Goal: Information Seeking & Learning: Learn about a topic

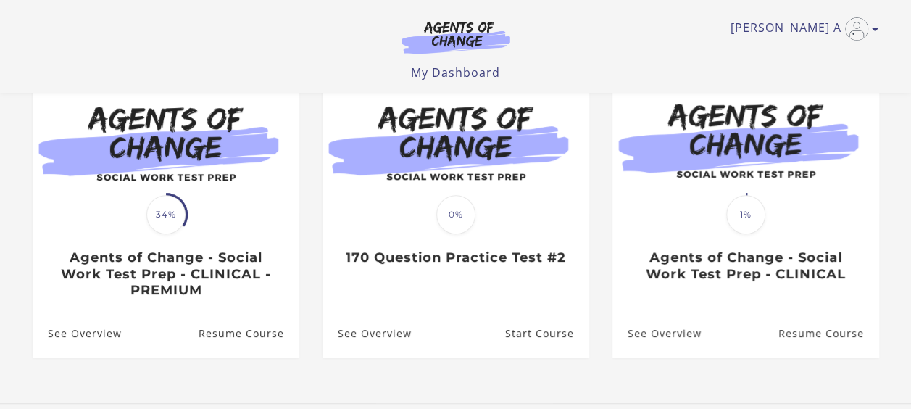
scroll to position [151, 0]
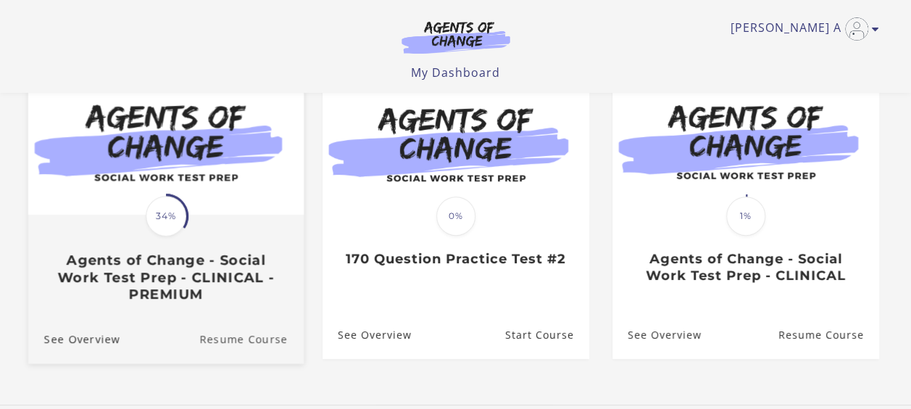
click at [258, 331] on link "Resume Course" at bounding box center [251, 338] width 104 height 49
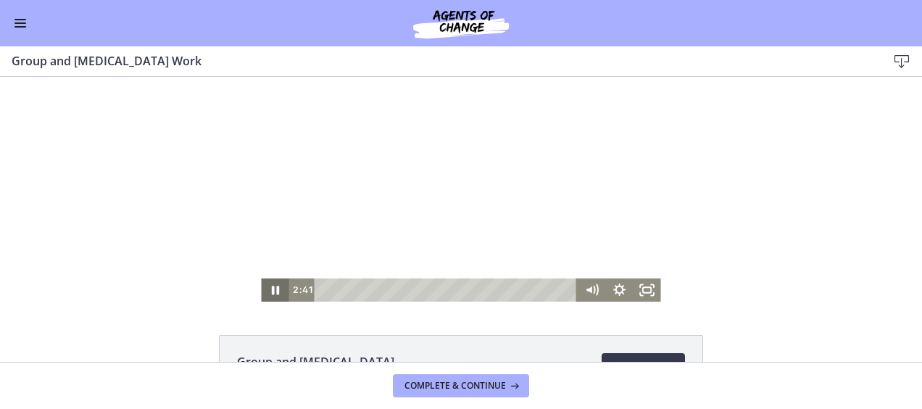
click at [269, 288] on icon "Pause" at bounding box center [275, 289] width 28 height 23
click at [272, 288] on icon "Play Video" at bounding box center [275, 289] width 7 height 9
click at [269, 288] on icon "Pause" at bounding box center [275, 289] width 28 height 23
click at [272, 288] on icon "Play Video" at bounding box center [276, 290] width 9 height 12
click at [269, 288] on icon "Pause" at bounding box center [275, 290] width 33 height 28
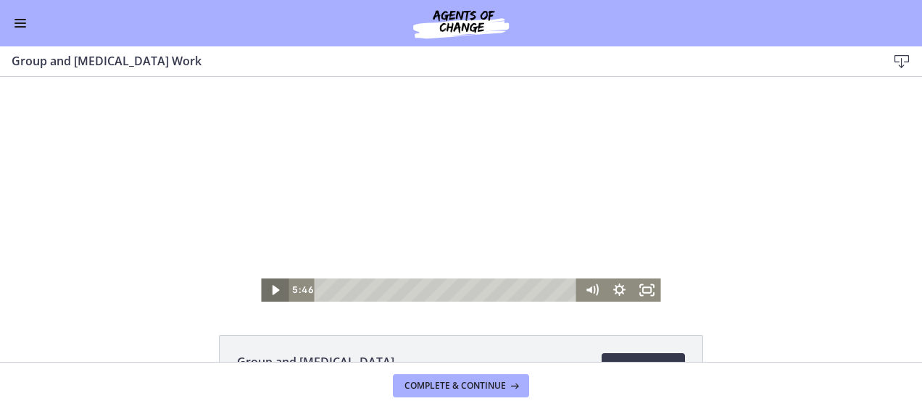
click at [272, 288] on icon "Play Video" at bounding box center [275, 289] width 7 height 9
click at [269, 288] on icon "Pause" at bounding box center [275, 290] width 33 height 28
click at [272, 288] on icon "Play Video" at bounding box center [276, 290] width 9 height 12
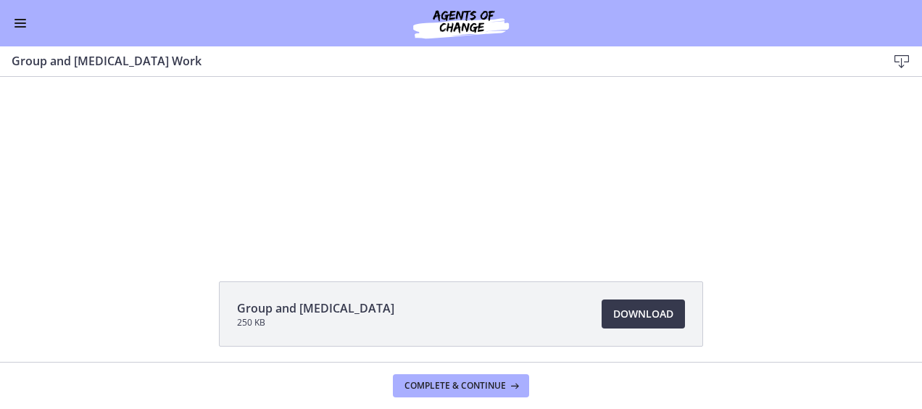
scroll to position [54, 0]
click at [661, 305] on span "Download Opens in a new window" at bounding box center [643, 313] width 60 height 17
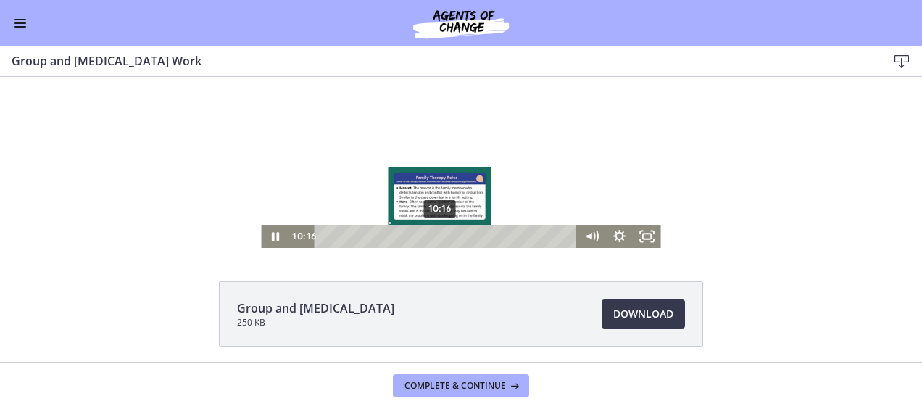
click at [435, 235] on div "10:16" at bounding box center [448, 236] width 246 height 23
click at [442, 236] on div "10:55" at bounding box center [448, 236] width 246 height 23
click at [448, 237] on div "11:29" at bounding box center [448, 236] width 246 height 23
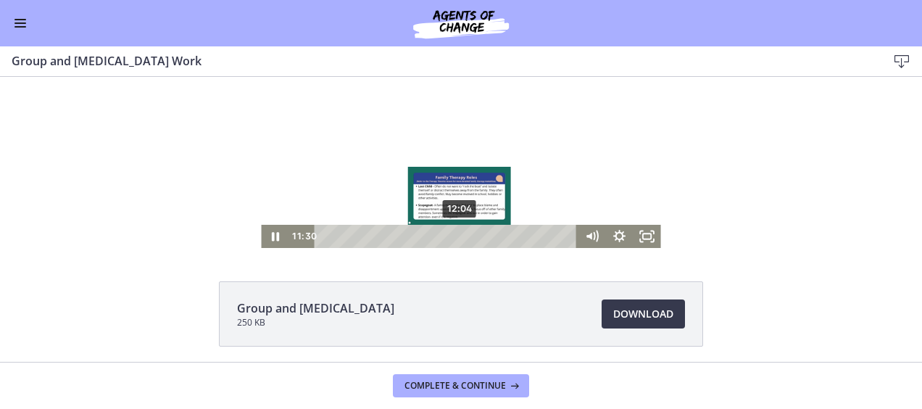
click at [455, 235] on div "12:04" at bounding box center [448, 236] width 246 height 23
click at [461, 235] on div "12:35" at bounding box center [448, 236] width 246 height 23
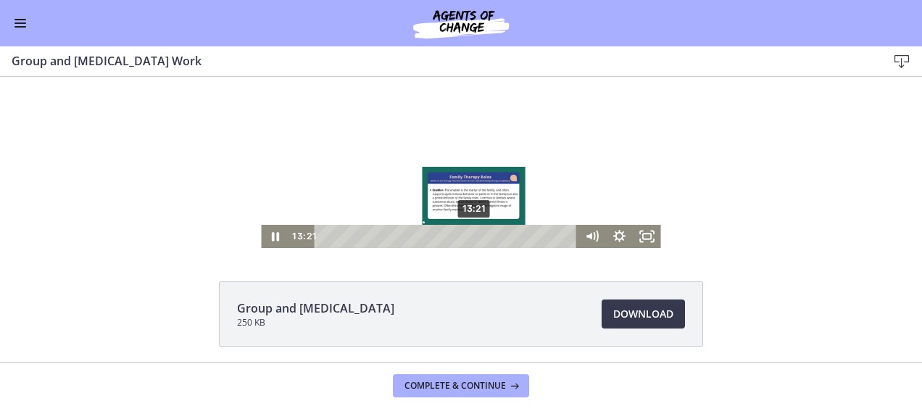
click at [469, 235] on div "13:21" at bounding box center [448, 236] width 246 height 23
click at [475, 235] on div "13:48" at bounding box center [448, 236] width 246 height 23
click at [480, 238] on div "14:19" at bounding box center [448, 236] width 246 height 23
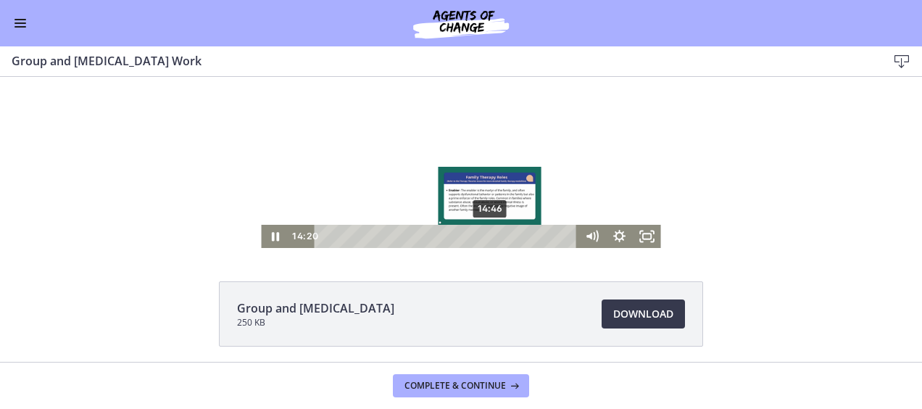
click at [485, 235] on div "14:46" at bounding box center [448, 236] width 246 height 23
click at [490, 236] on div "15:09" at bounding box center [448, 236] width 246 height 23
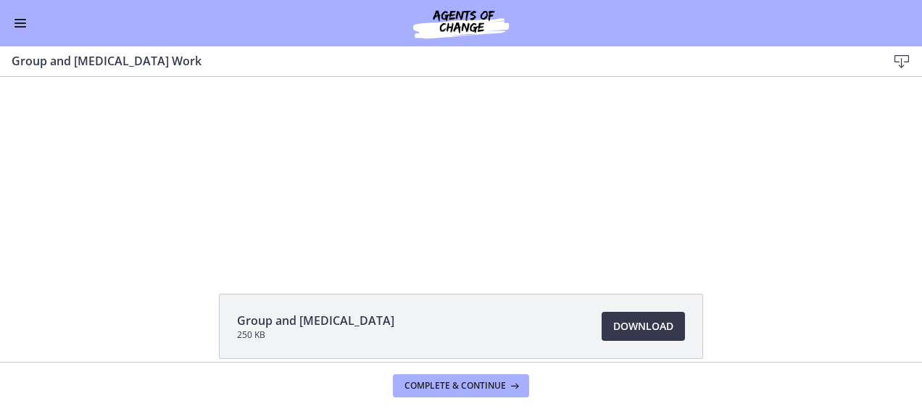
scroll to position [42, 0]
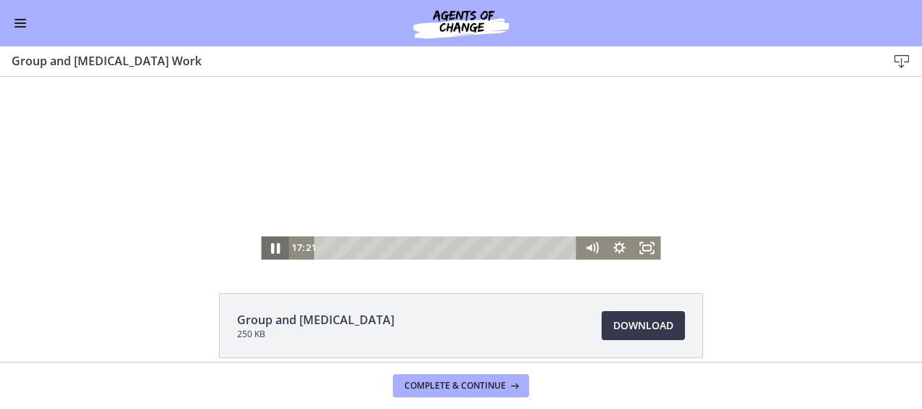
click at [272, 245] on icon "Pause" at bounding box center [275, 248] width 9 height 11
click at [271, 251] on icon "Play Video" at bounding box center [276, 247] width 28 height 23
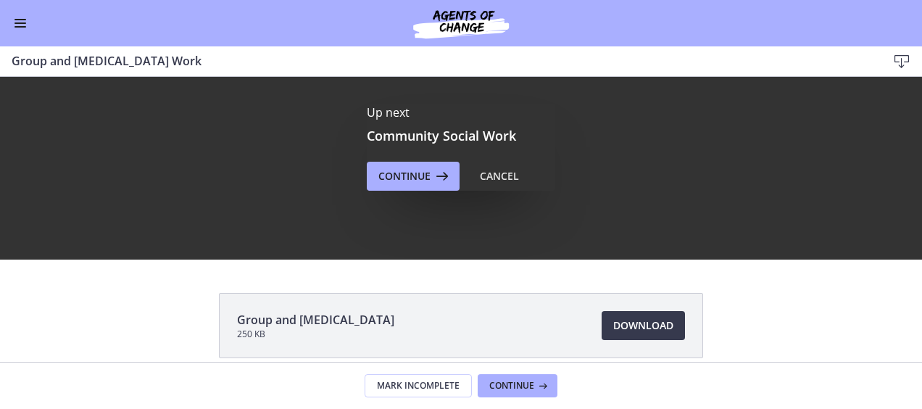
scroll to position [0, 0]
click at [404, 176] on span "Continue" at bounding box center [404, 175] width 52 height 17
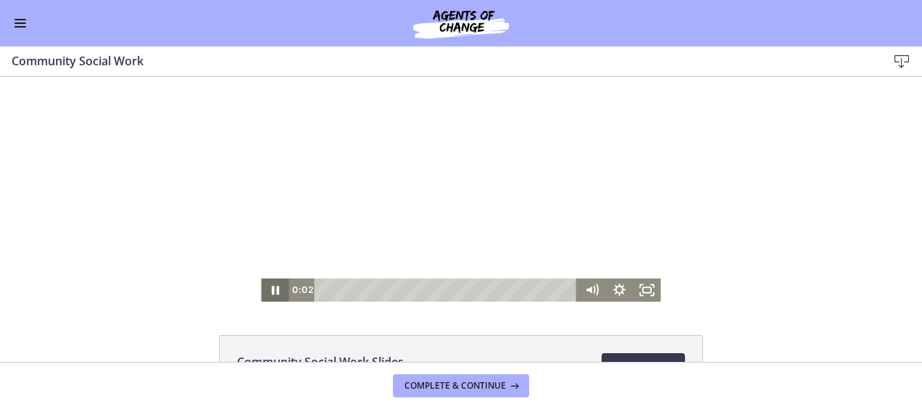
click at [272, 291] on icon "Pause" at bounding box center [275, 289] width 7 height 9
